Goal: Complete application form: Complete application form

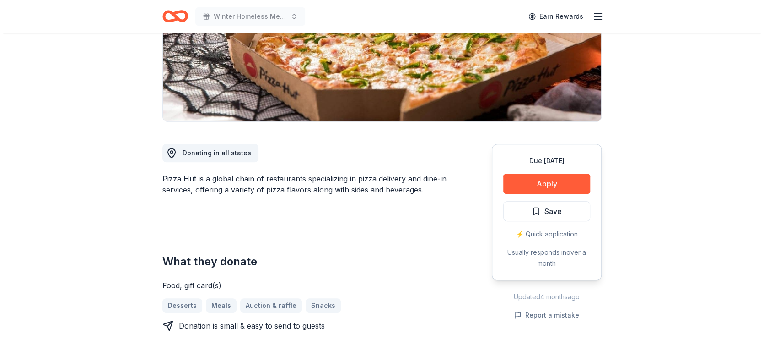
scroll to position [206, 0]
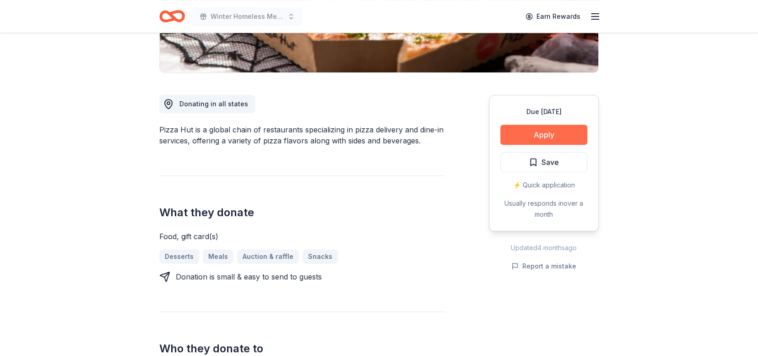
click at [549, 133] on button "Apply" at bounding box center [543, 134] width 87 height 20
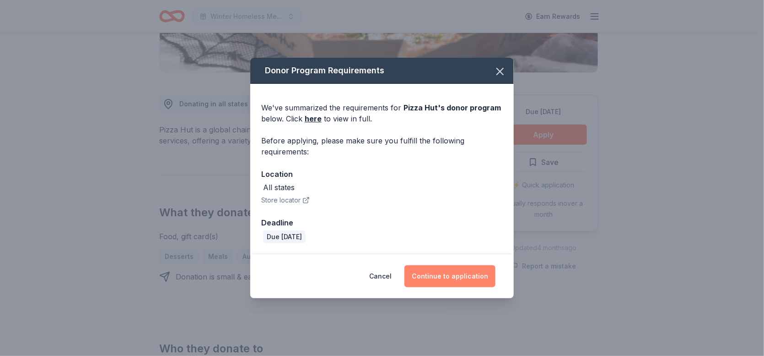
click at [463, 274] on button "Continue to application" at bounding box center [450, 276] width 91 height 22
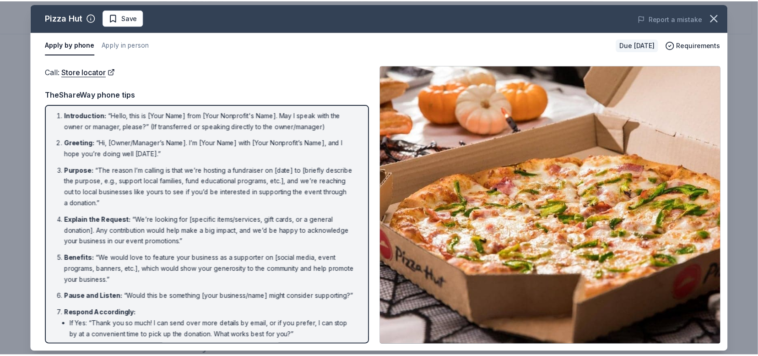
scroll to position [0, 0]
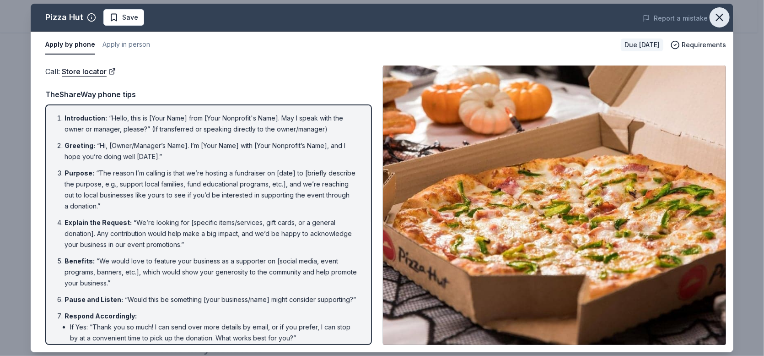
click at [723, 19] on icon "button" at bounding box center [720, 17] width 13 height 13
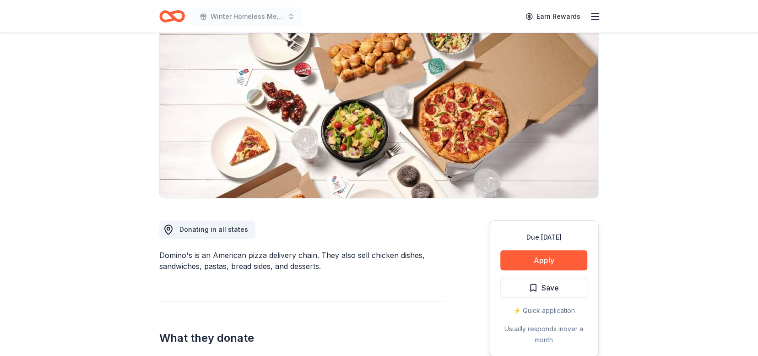
scroll to position [104, 0]
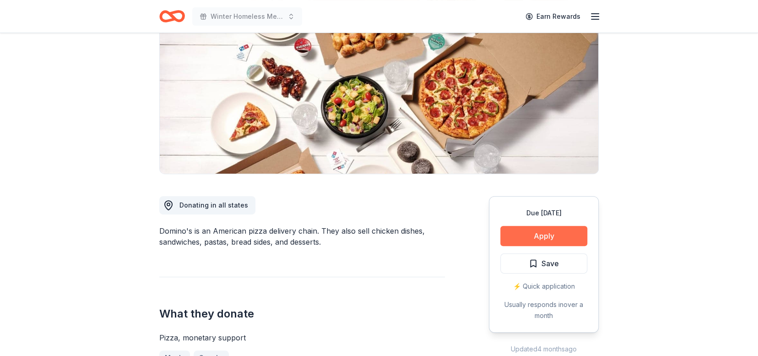
click at [555, 233] on button "Apply" at bounding box center [543, 236] width 87 height 20
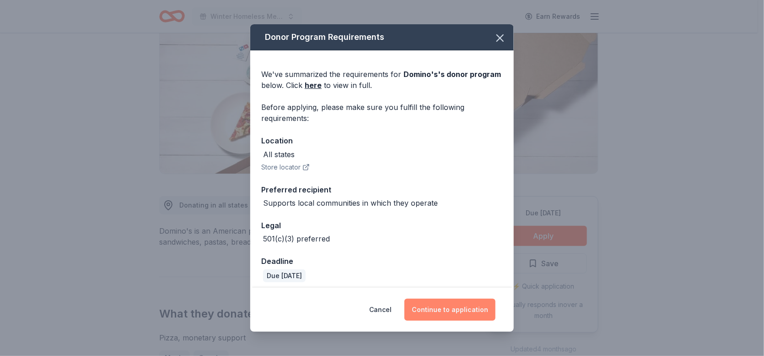
click at [463, 308] on button "Continue to application" at bounding box center [450, 309] width 91 height 22
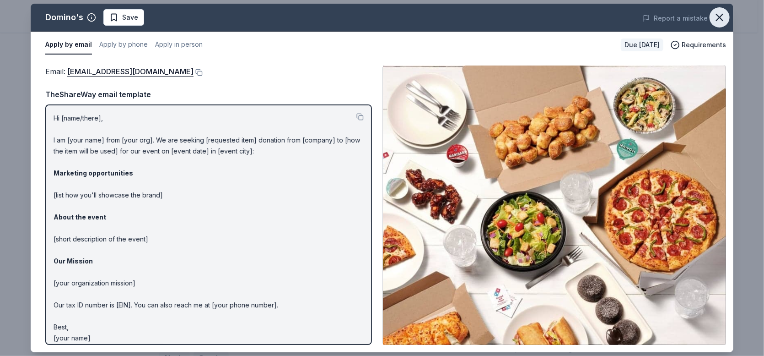
click at [719, 18] on icon "button" at bounding box center [720, 17] width 6 height 6
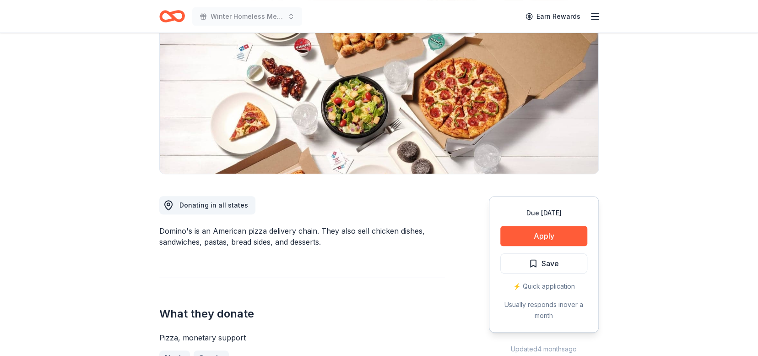
drag, startPoint x: 758, startPoint y: 96, endPoint x: 712, endPoint y: 27, distance: 82.8
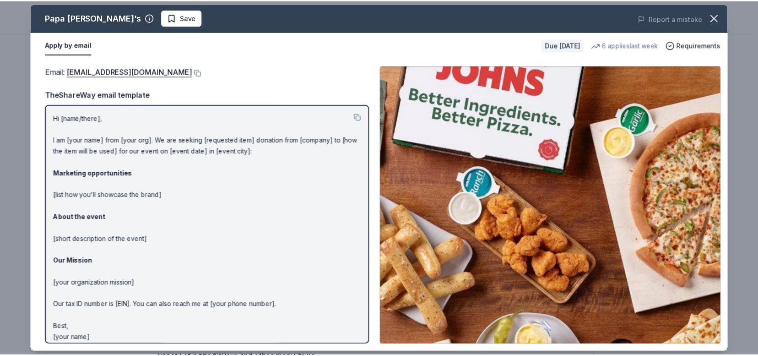
scroll to position [210, 0]
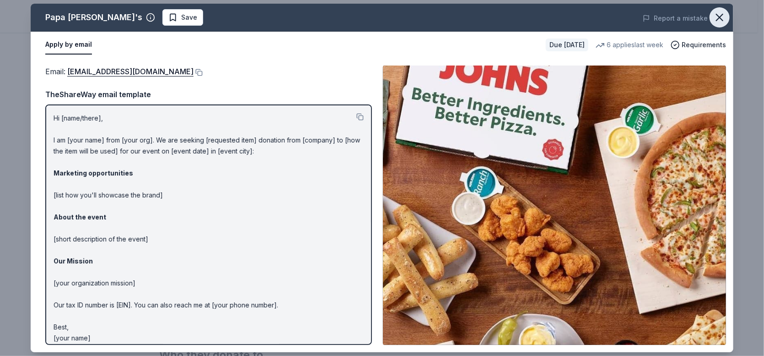
click at [719, 15] on icon "button" at bounding box center [720, 17] width 13 height 13
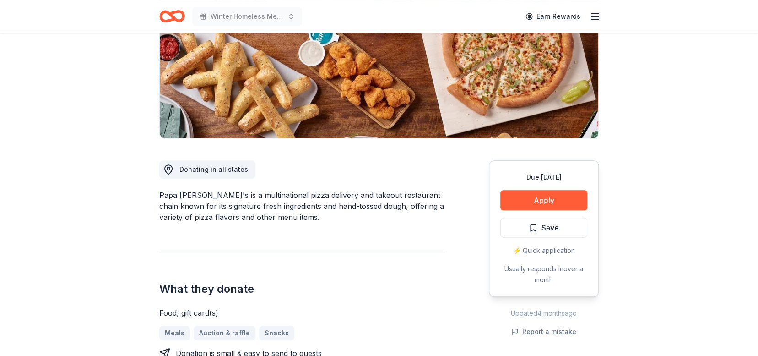
scroll to position [0, 0]
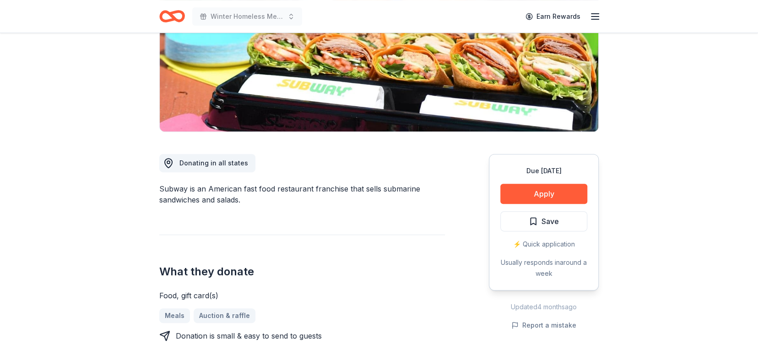
scroll to position [150, 0]
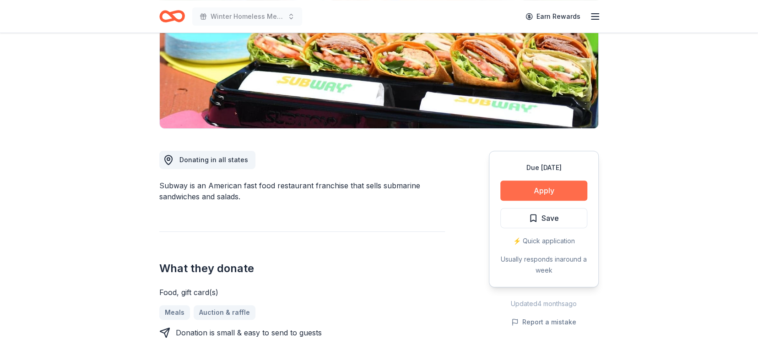
click at [561, 193] on button "Apply" at bounding box center [543, 190] width 87 height 20
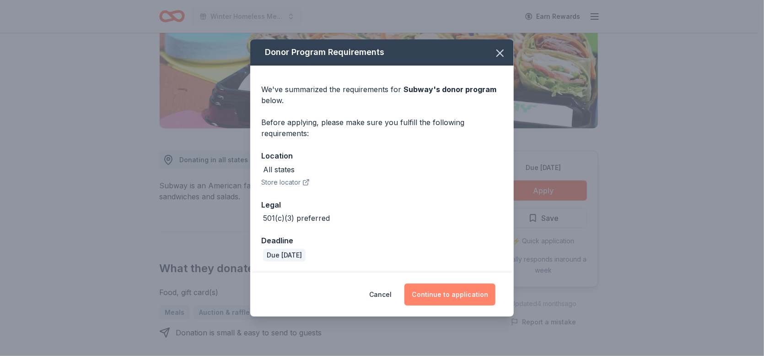
click at [451, 298] on button "Continue to application" at bounding box center [450, 294] width 91 height 22
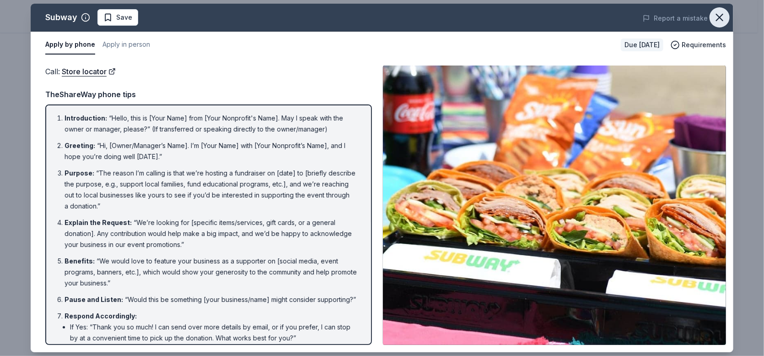
click at [722, 20] on icon "button" at bounding box center [720, 17] width 6 height 6
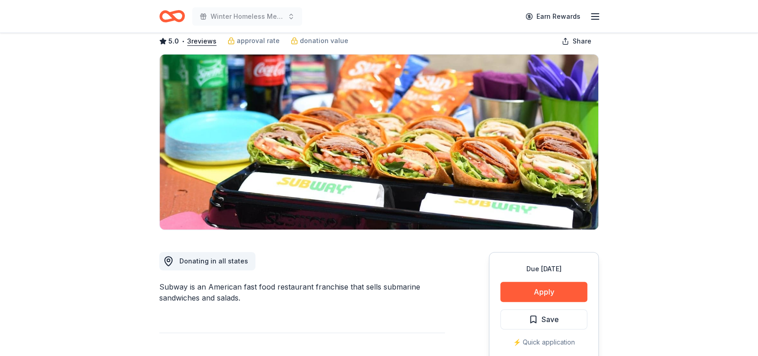
scroll to position [0, 0]
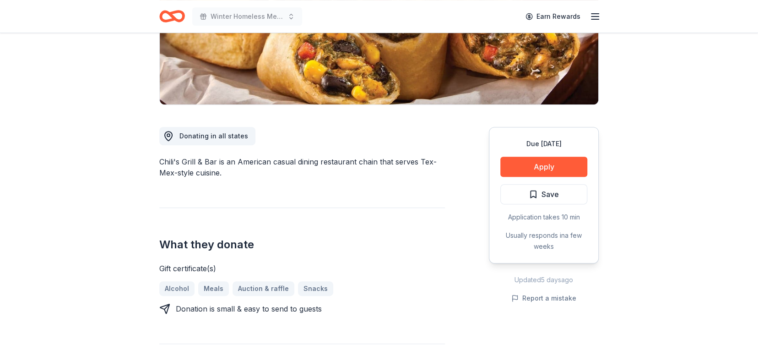
scroll to position [187, 0]
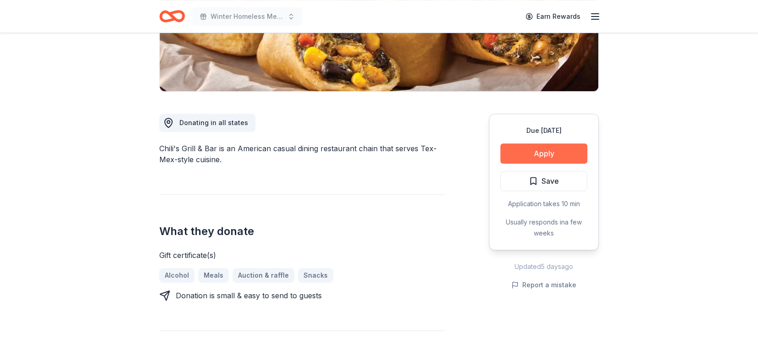
click at [557, 152] on button "Apply" at bounding box center [543, 153] width 87 height 20
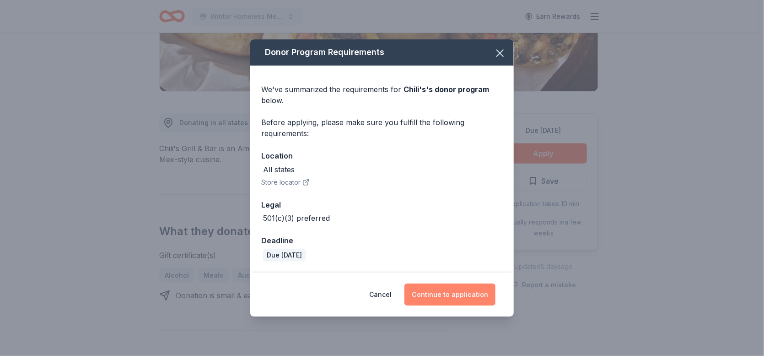
click at [459, 291] on button "Continue to application" at bounding box center [450, 294] width 91 height 22
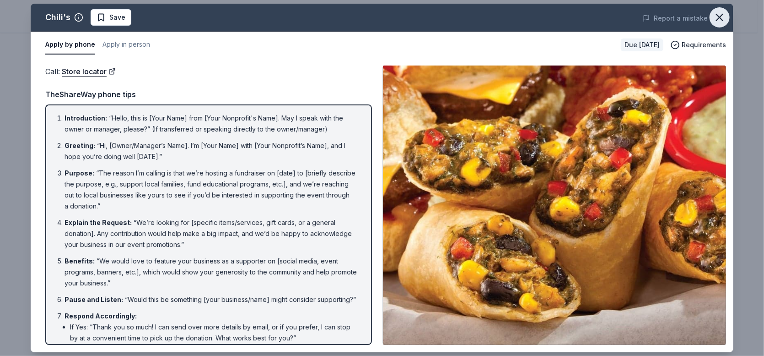
drag, startPoint x: 726, startPoint y: 18, endPoint x: 708, endPoint y: 16, distance: 18.0
click at [726, 18] on button "button" at bounding box center [720, 17] width 20 height 20
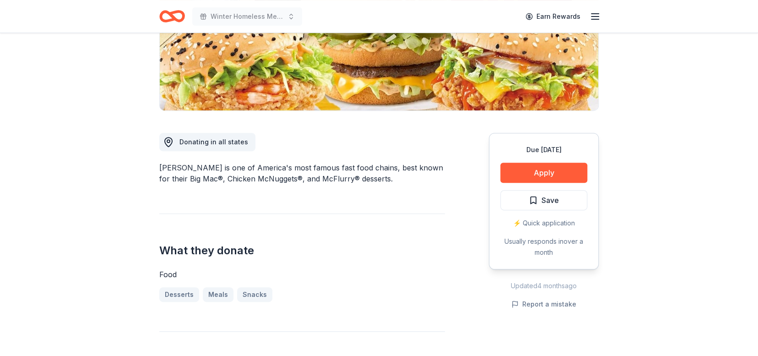
scroll to position [167, 0]
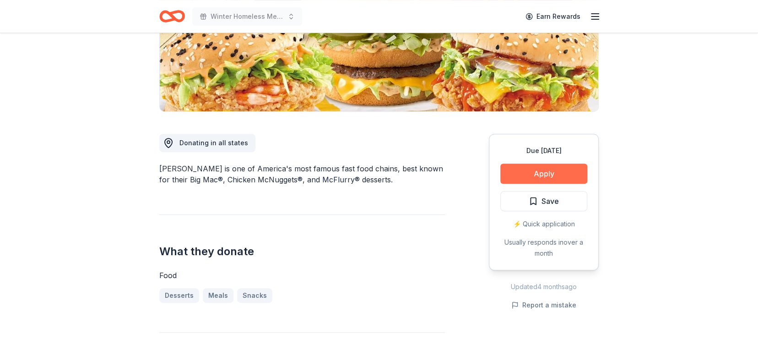
click at [546, 172] on button "Apply" at bounding box center [543, 173] width 87 height 20
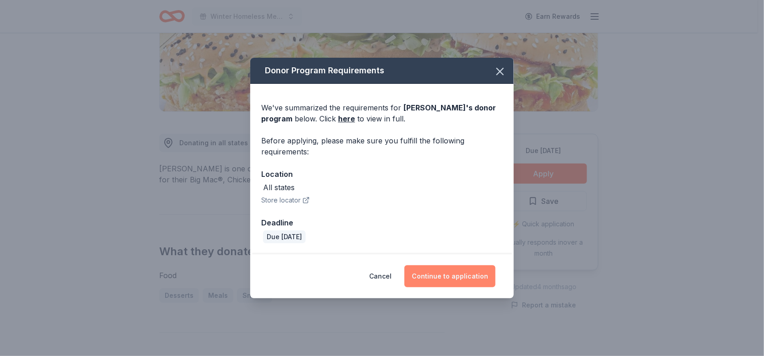
click at [475, 280] on button "Continue to application" at bounding box center [450, 276] width 91 height 22
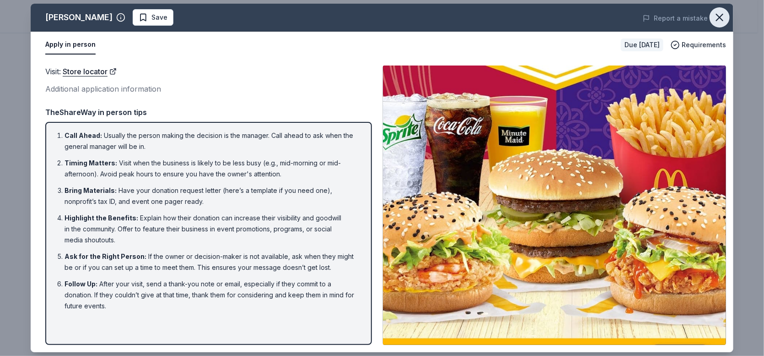
click at [719, 16] on icon "button" at bounding box center [720, 17] width 6 height 6
